Goal: Task Accomplishment & Management: Use online tool/utility

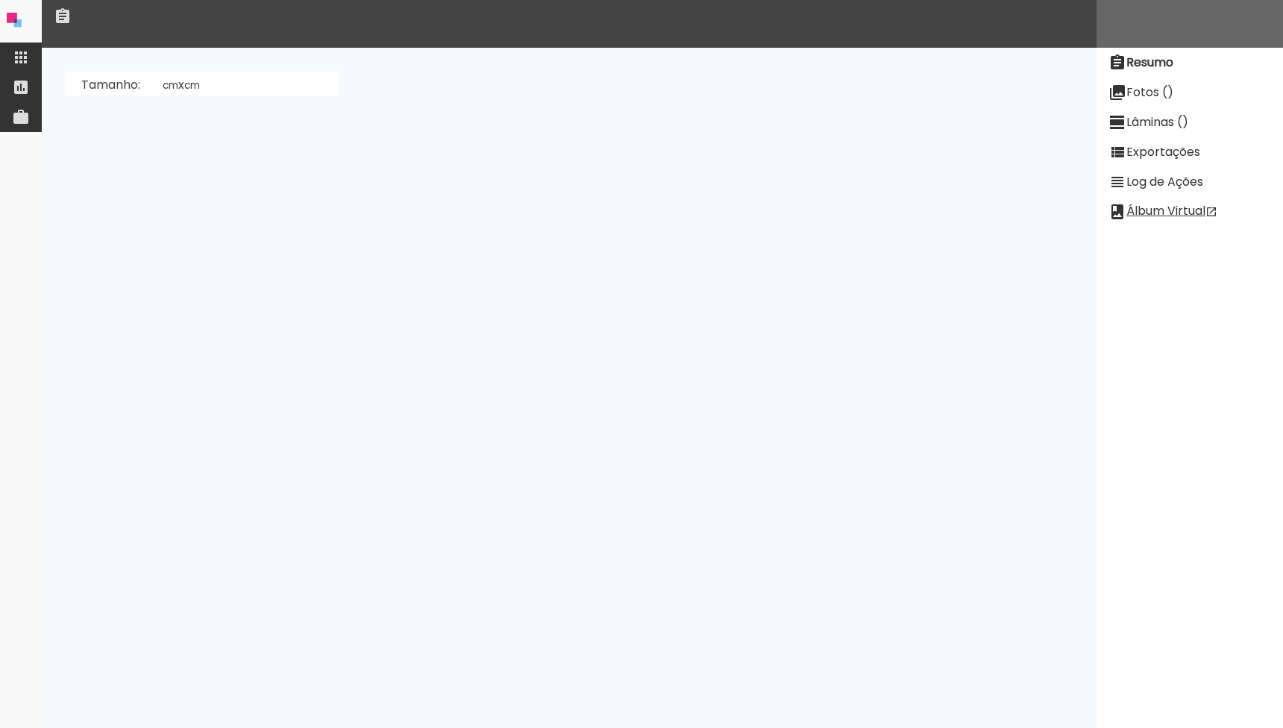
click at [19, 55] on quentale-app at bounding box center [641, 364] width 1283 height 728
click at [10, 69] on paper-item at bounding box center [21, 58] width 42 height 30
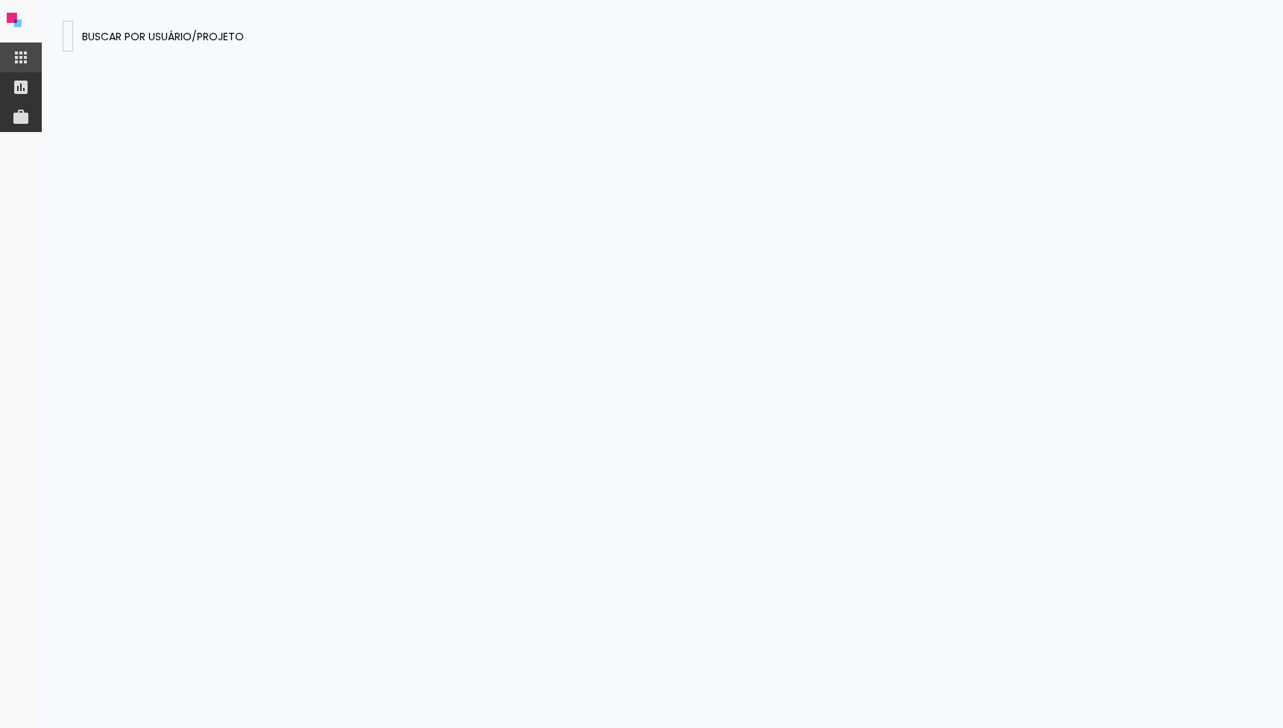
click at [73, 51] on paper-input-container at bounding box center [68, 36] width 10 height 31
type input "GkfWKpaR6aGW75q2z"
type paper-input "GkfWKpaR6aGW75q2z"
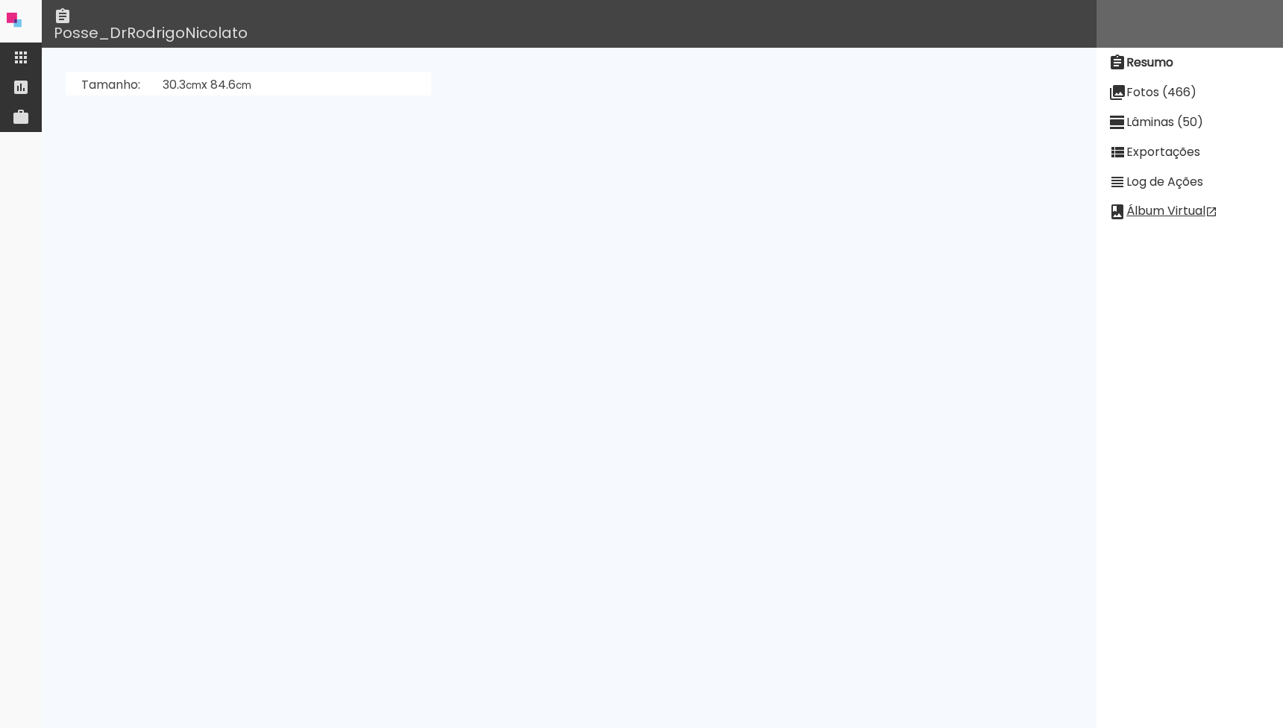
click at [0, 0] on slot "Lâminas (50)" at bounding box center [0, 0] width 0 height 0
click at [0, 0] on slot "[PERSON_NAME]" at bounding box center [0, 0] width 0 height 0
